Goal: Task Accomplishment & Management: Manage account settings

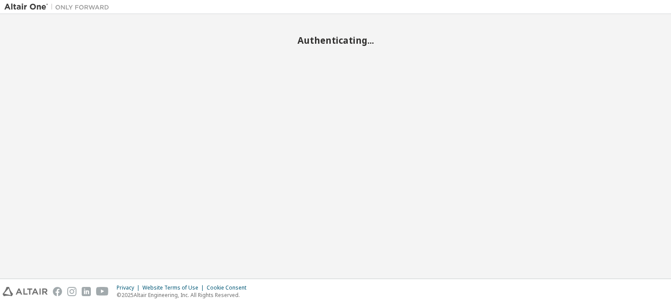
drag, startPoint x: 285, startPoint y: 69, endPoint x: 305, endPoint y: 34, distance: 40.1
click at [305, 34] on div "Authenticating..." at bounding box center [335, 32] width 663 height 28
